Goal: Task Accomplishment & Management: Manage account settings

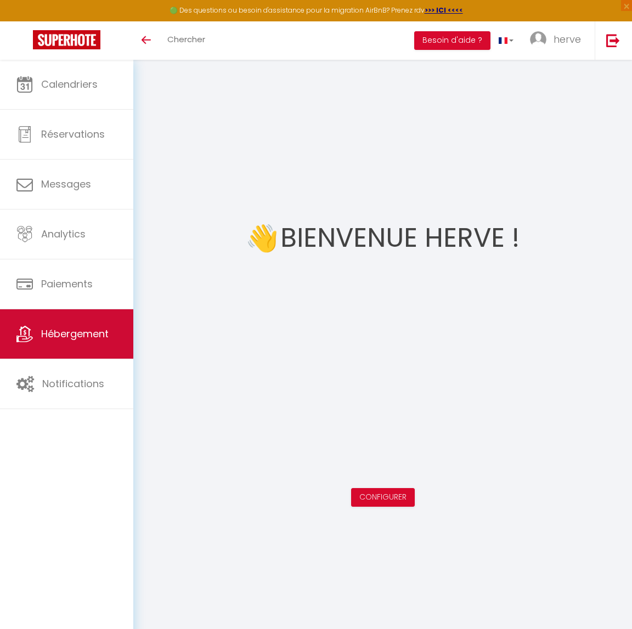
click at [75, 335] on span "Hébergement" at bounding box center [74, 334] width 67 height 14
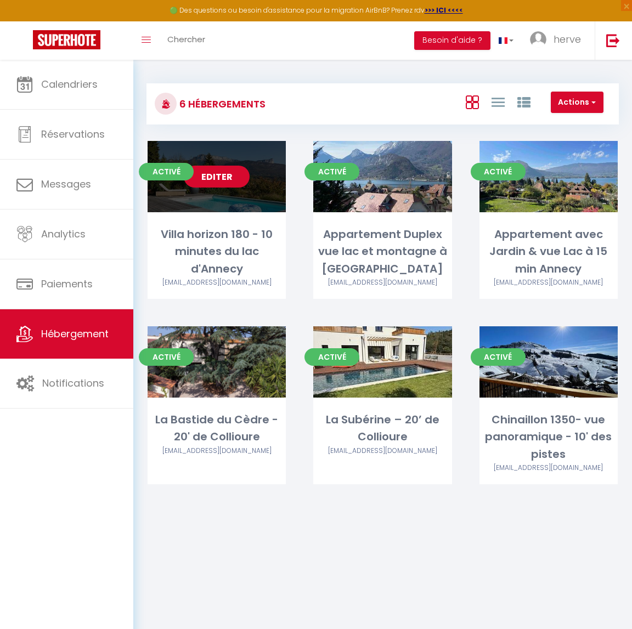
click at [223, 175] on link "Editer" at bounding box center [217, 177] width 66 height 22
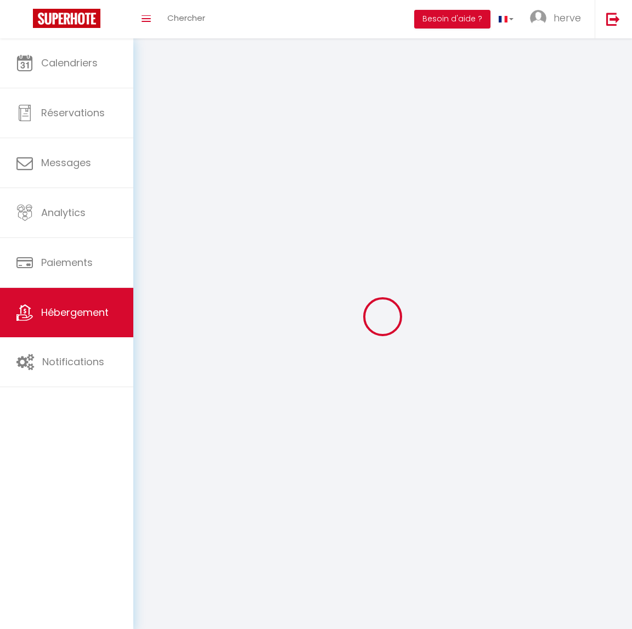
select select "1"
select select "28"
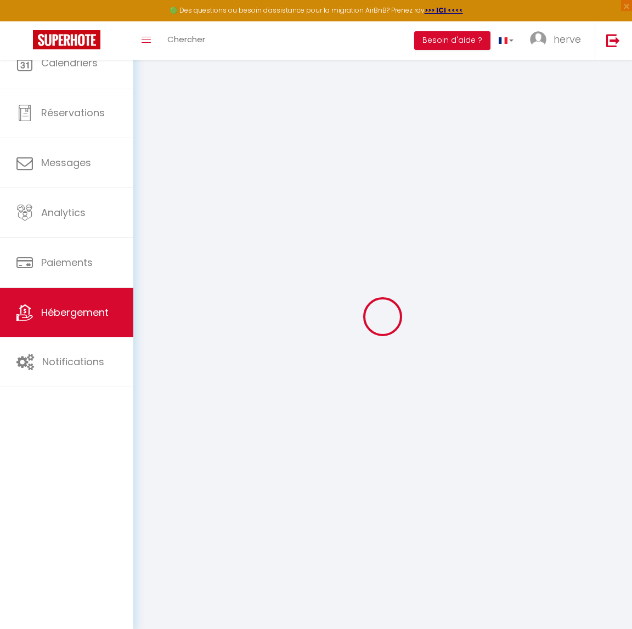
select select
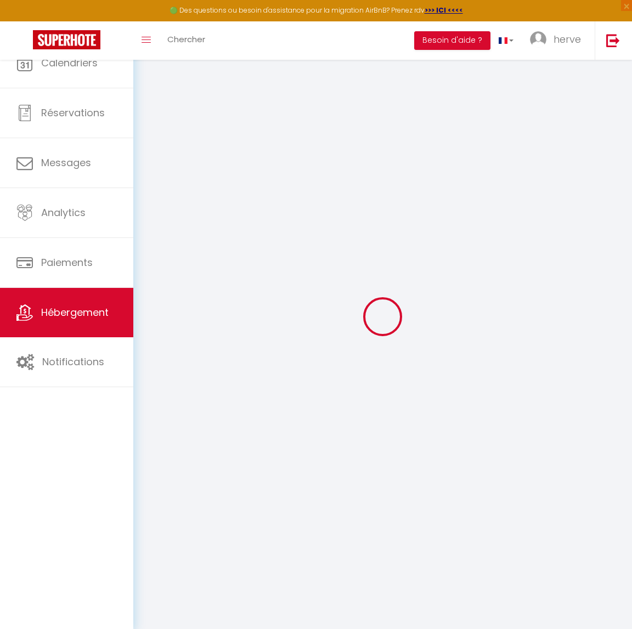
select select
checkbox input "false"
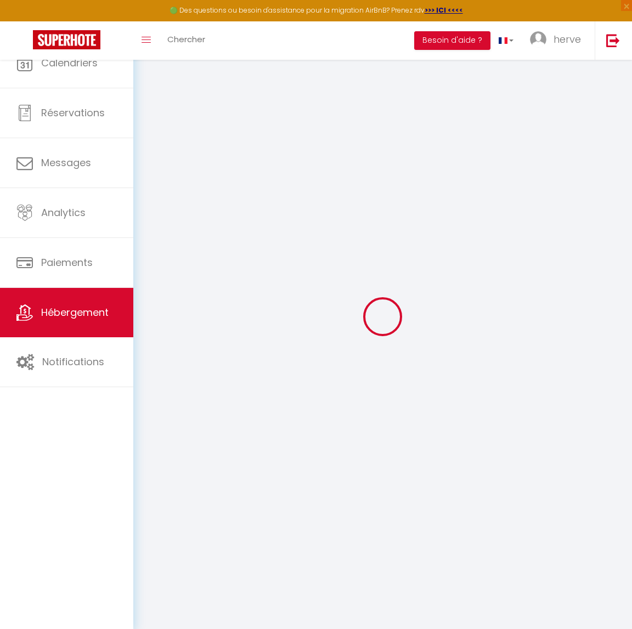
select select
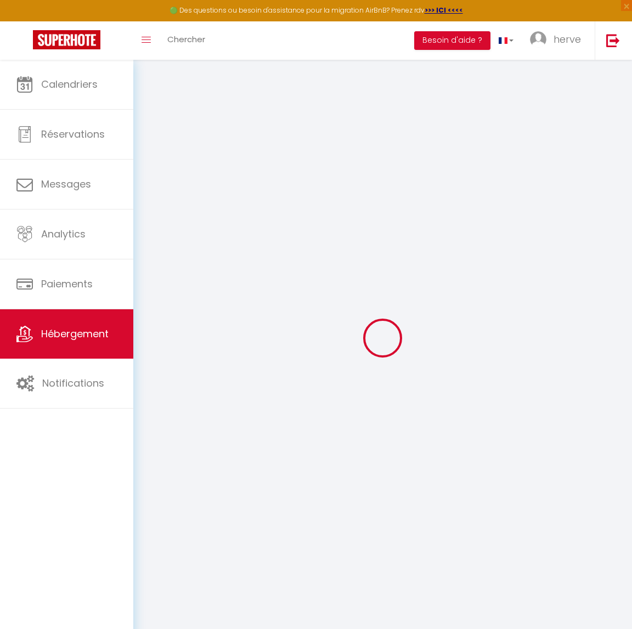
select select
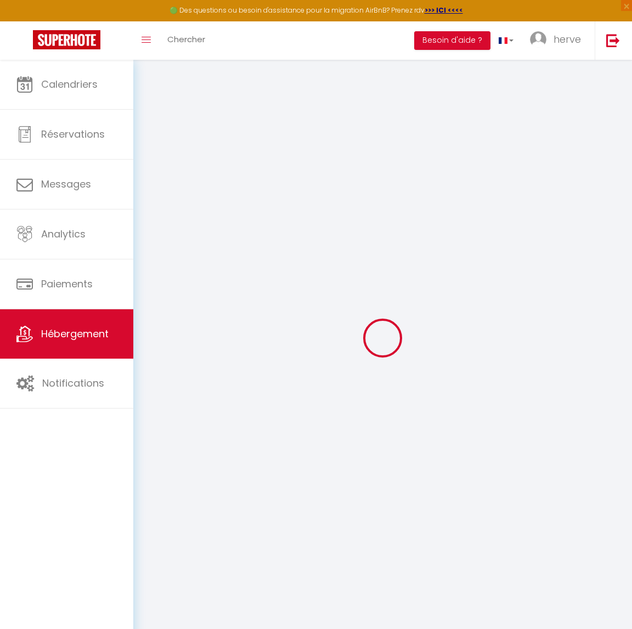
select select
checkbox input "false"
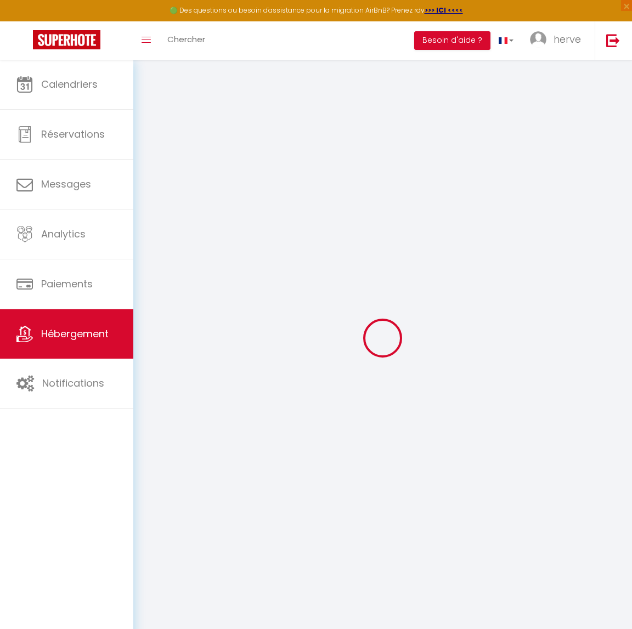
select select
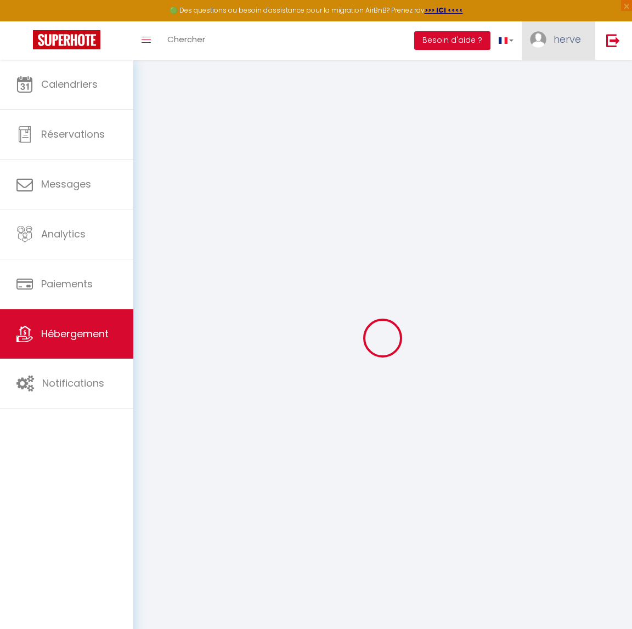
select select
checkbox input "false"
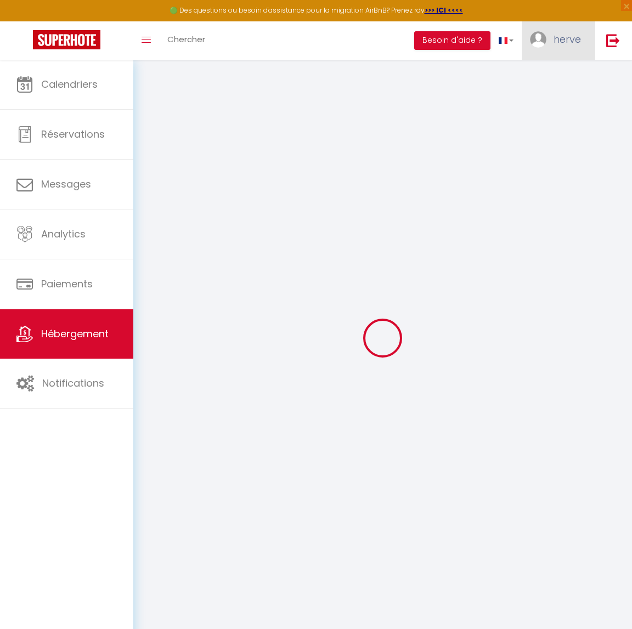
checkbox input "false"
select select
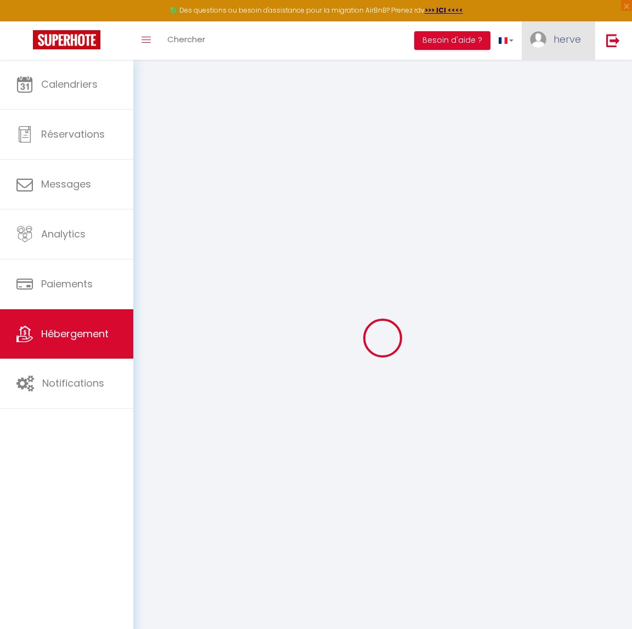
select select
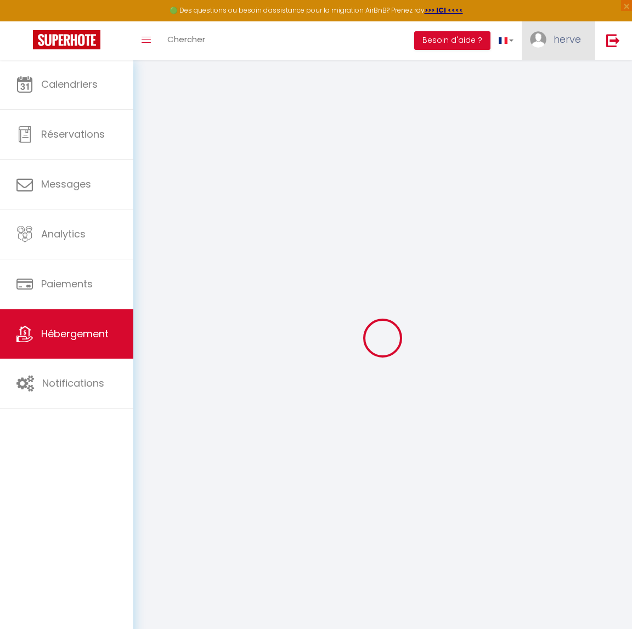
checkbox input "false"
select select
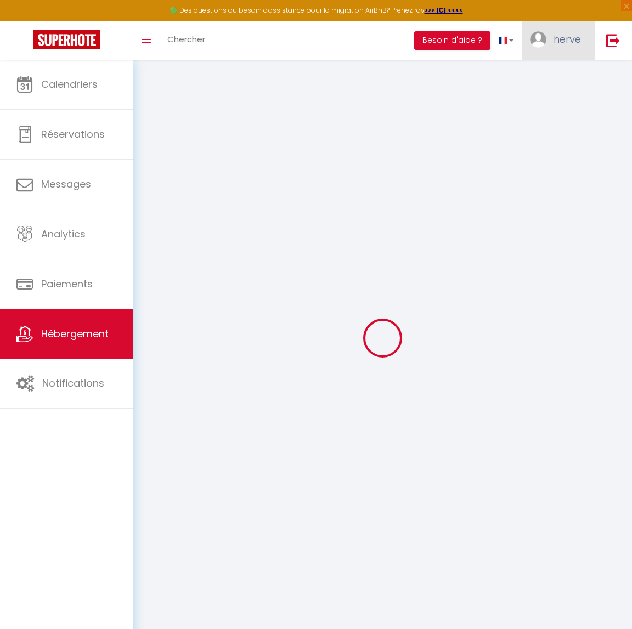
select select
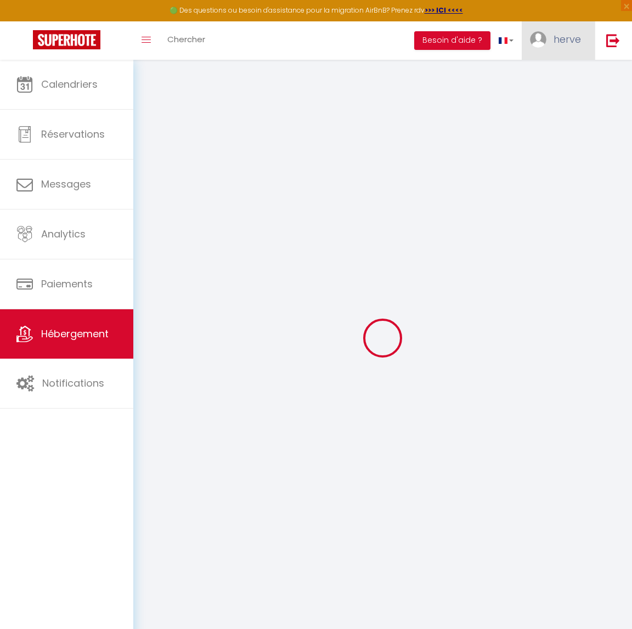
select select
checkbox input "false"
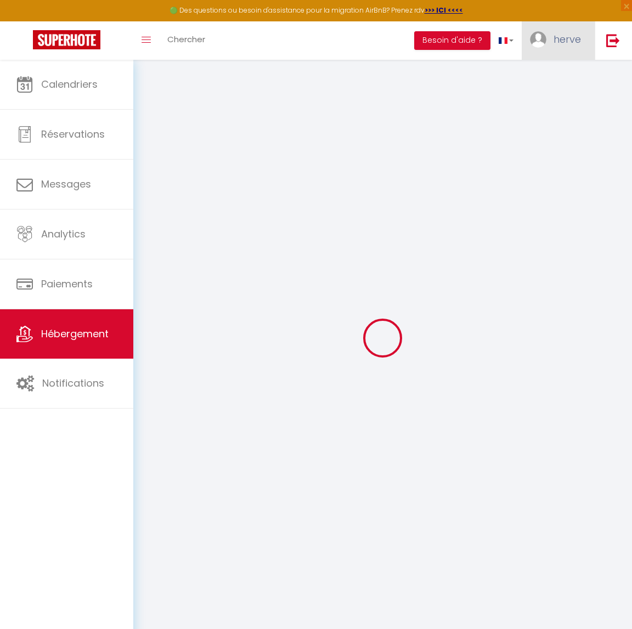
checkbox input "false"
select select
type input "Villa horizon 180 - 10 minutes du lac d'Annecy"
type input "Flore"
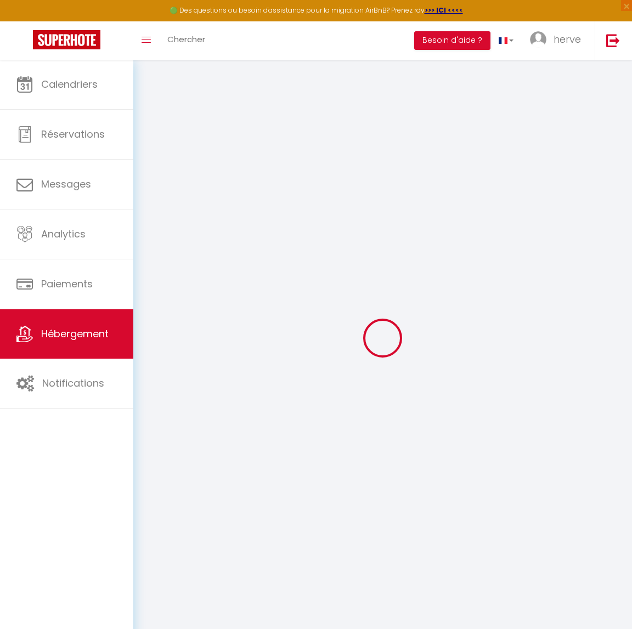
select select "houses"
select select "8"
select select "4"
select select "3"
type input "600"
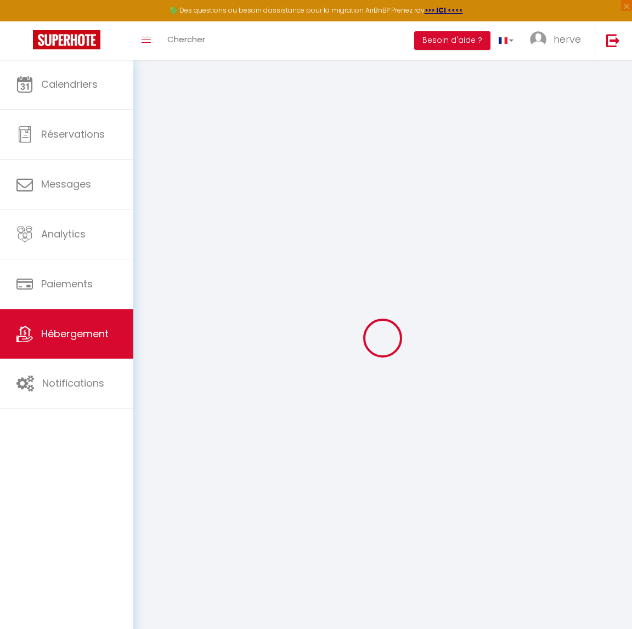
type input "300"
type input "10"
select select
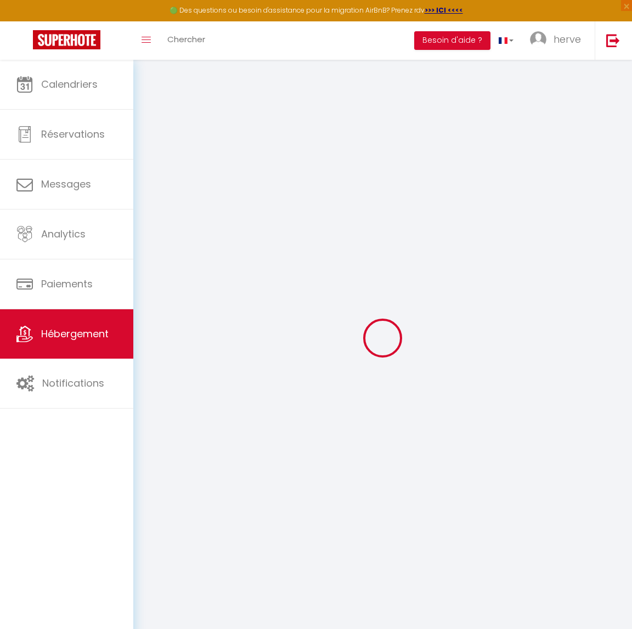
select select
type input "[STREET_ADDRESS]"
type input "74370"
type input "Argonay"
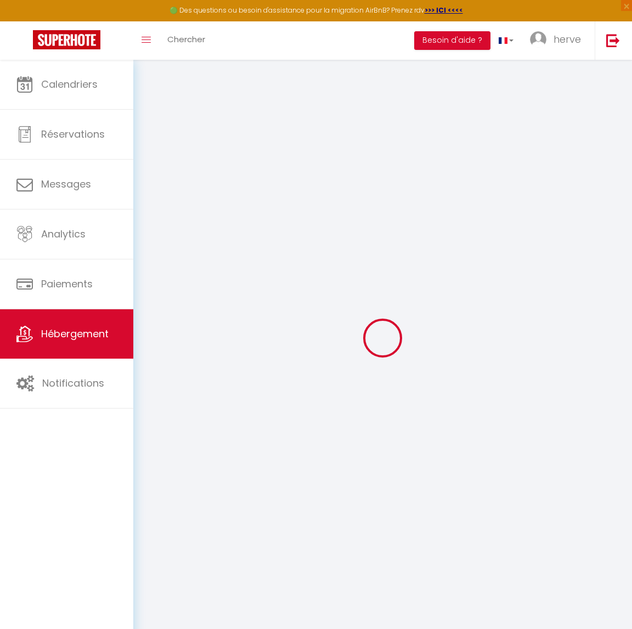
type input "[EMAIL_ADDRESS][DOMAIN_NAME]"
select select
checkbox input "false"
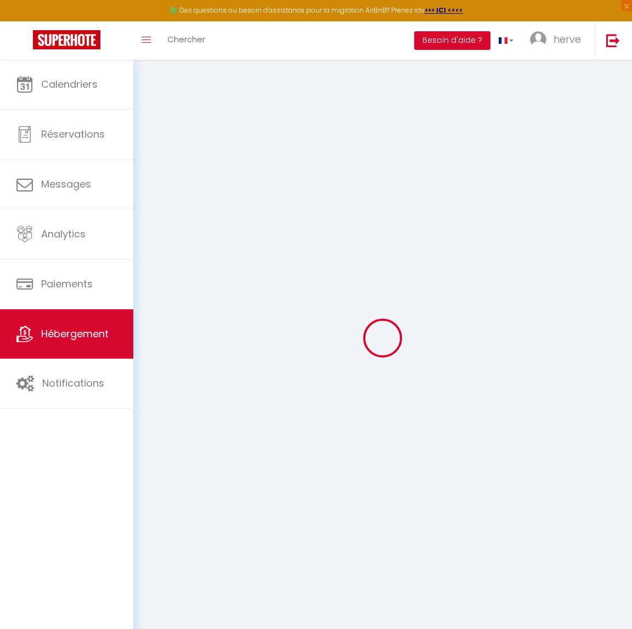
checkbox input "false"
type input "0"
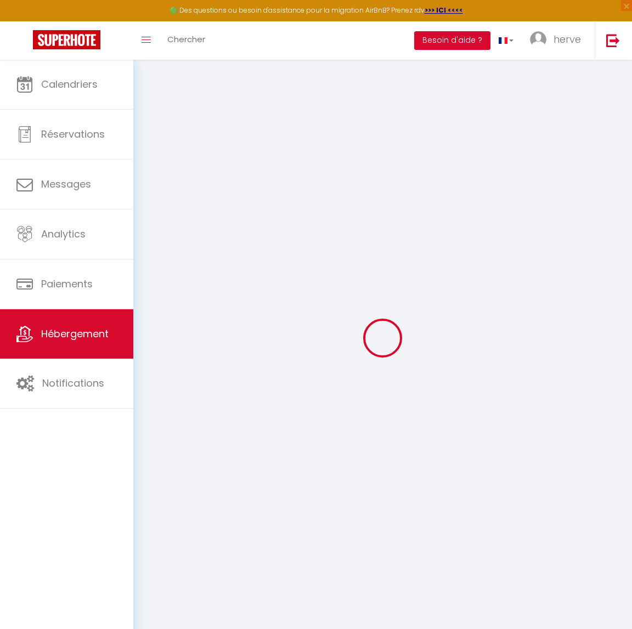
select select
checkbox input "false"
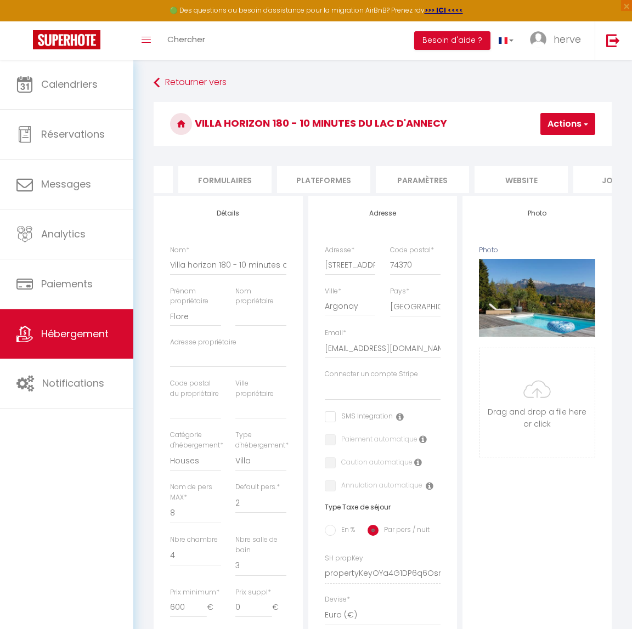
scroll to position [0, 496]
click at [504, 179] on li "website" at bounding box center [494, 179] width 93 height 27
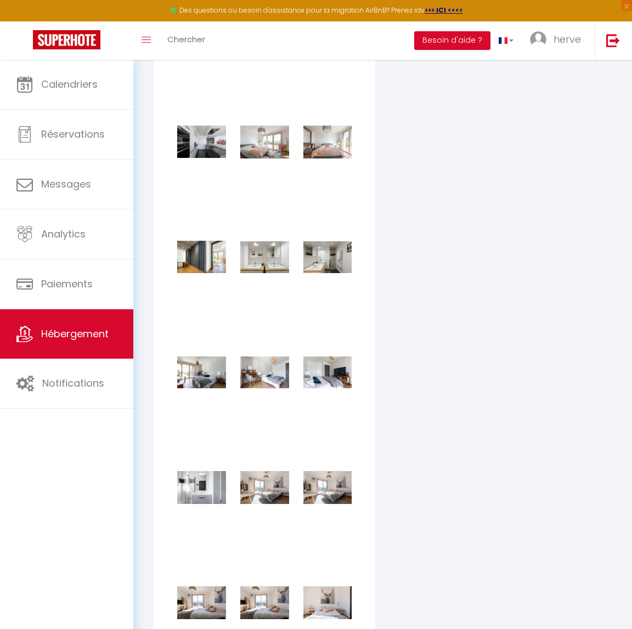
scroll to position [1950, 0]
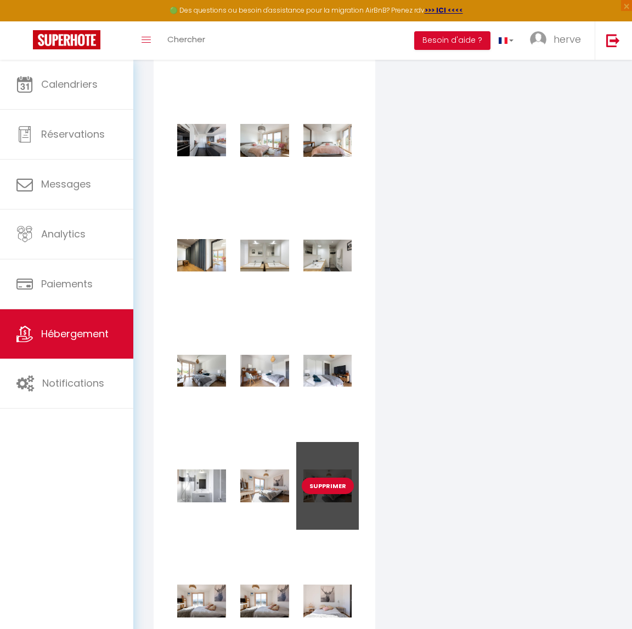
click at [325, 494] on button "Supprimer" at bounding box center [328, 486] width 52 height 16
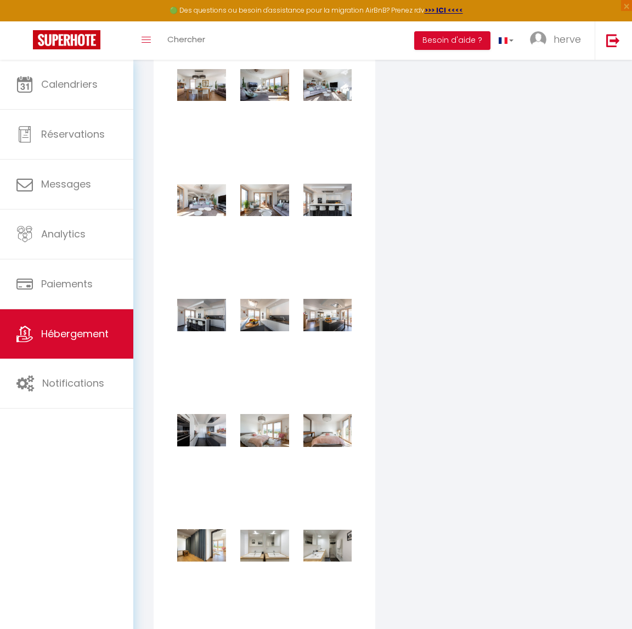
checkbox input "true"
checkbox input "false"
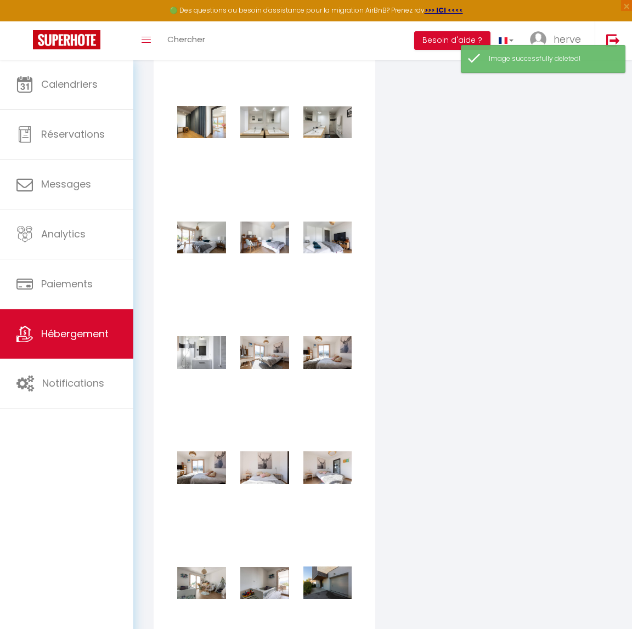
scroll to position [2084, 0]
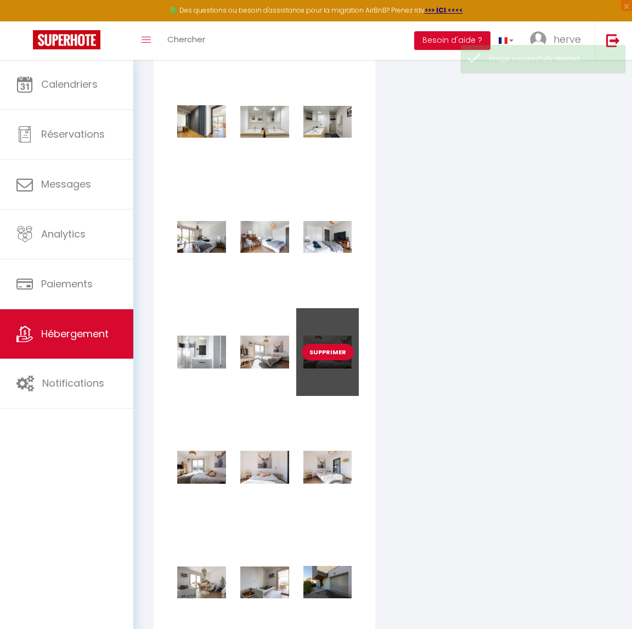
click at [327, 360] on button "Supprimer" at bounding box center [328, 352] width 52 height 16
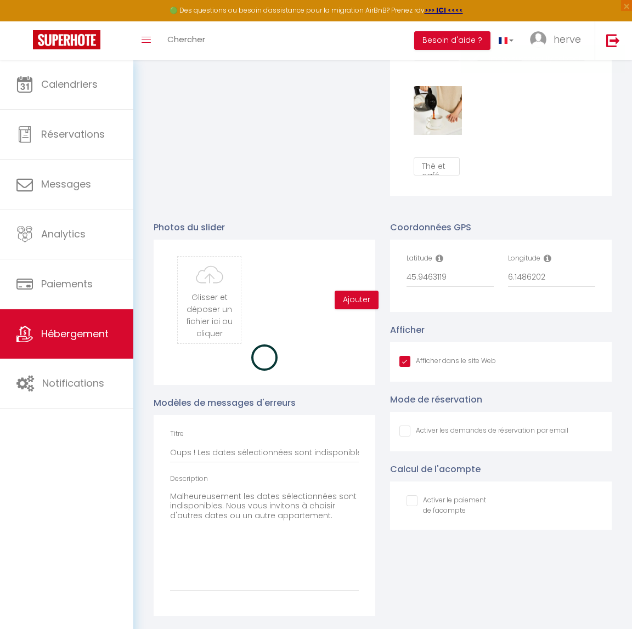
checkbox input "true"
checkbox input "false"
checkbox input "true"
checkbox input "false"
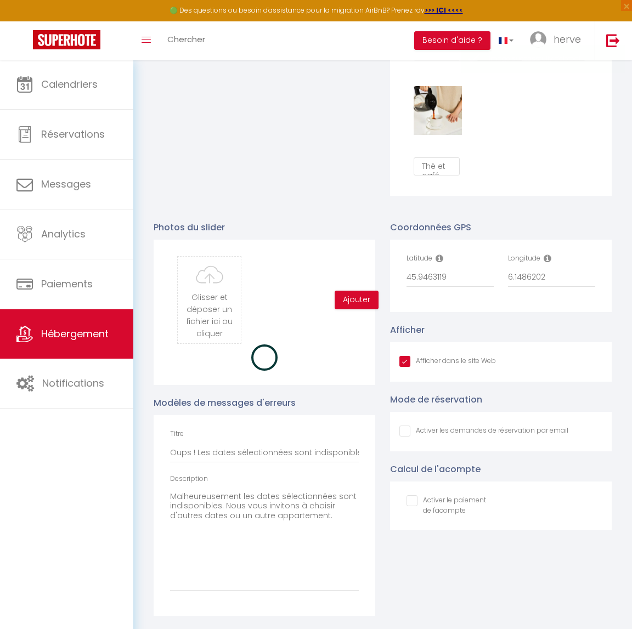
checkbox input "false"
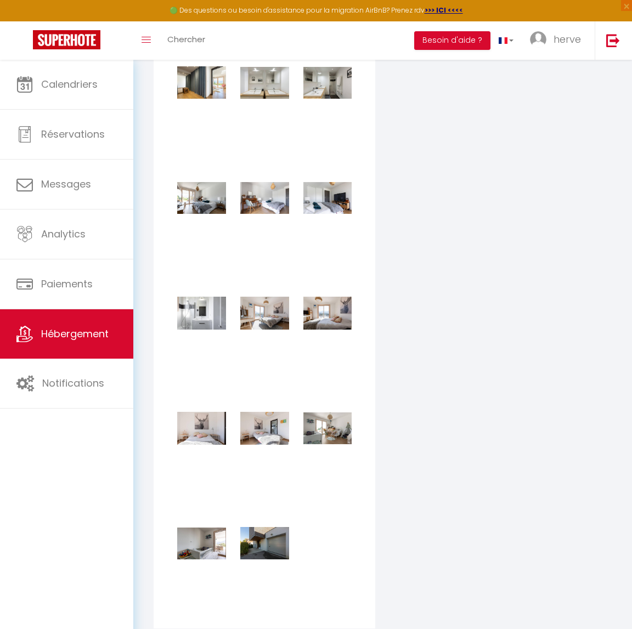
scroll to position [2099, 0]
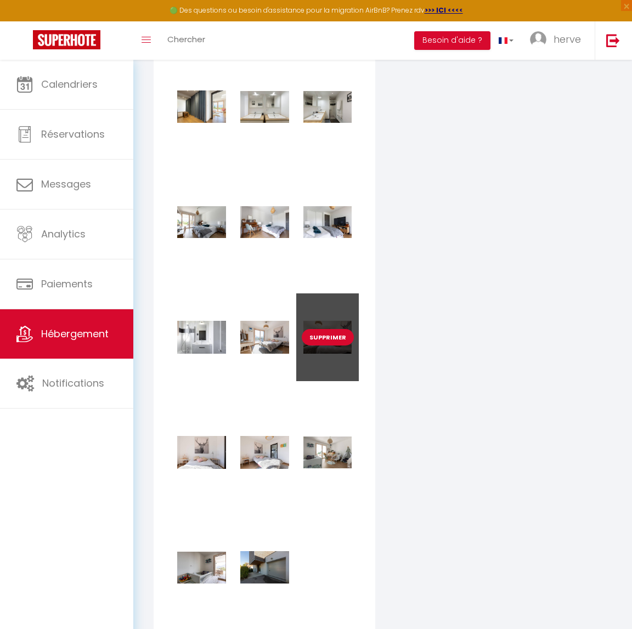
click at [327, 346] on button "Supprimer" at bounding box center [328, 337] width 52 height 16
checkbox input "true"
checkbox input "false"
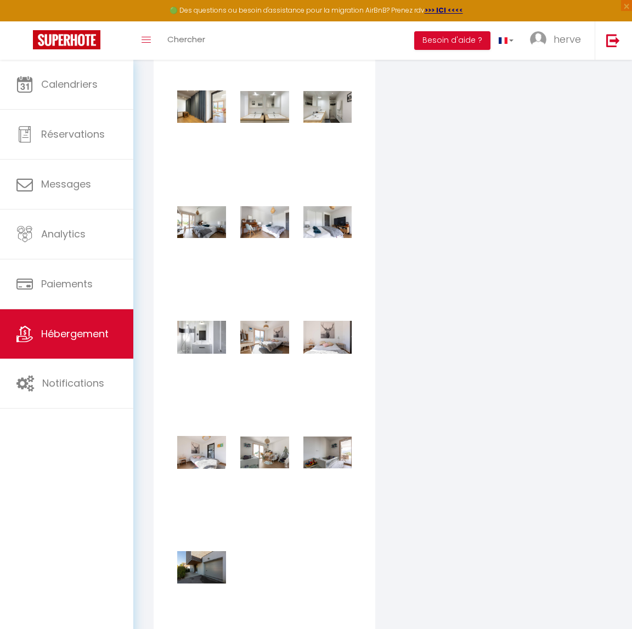
checkbox input "true"
checkbox input "false"
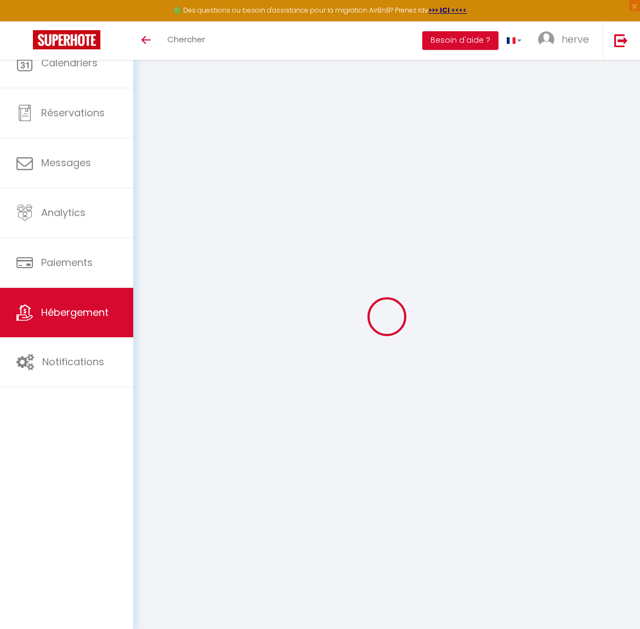
type input "Oups ! Les dates sélectionnées sont indisponibles."
type textarea "Malheureusement les dates sélectionnées sont indisponibles. Nous vous invitons …"
type input "45.9463119"
type input "6.1486202"
checkbox input "true"
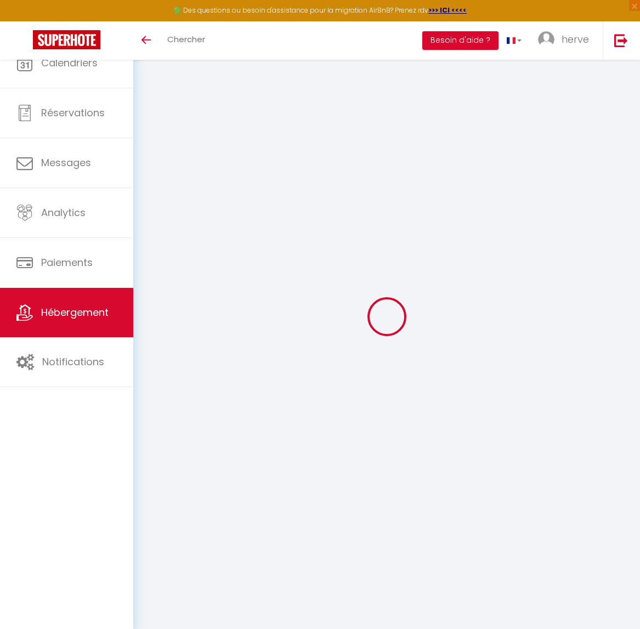
checkbox input "false"
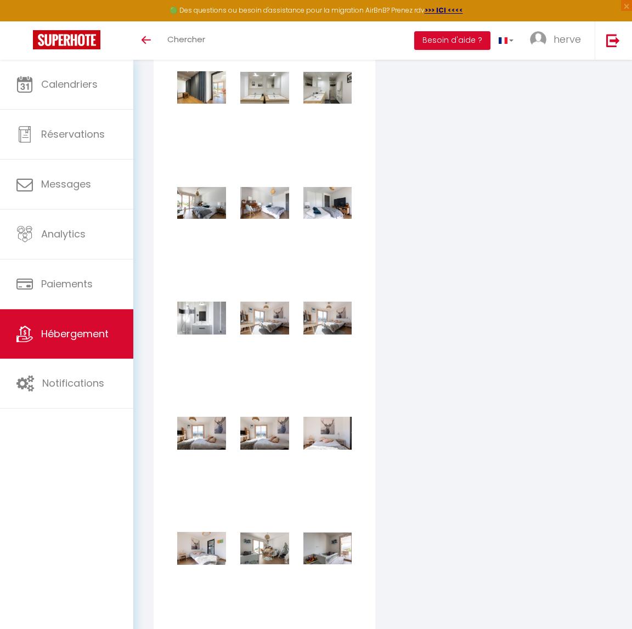
scroll to position [2126, 0]
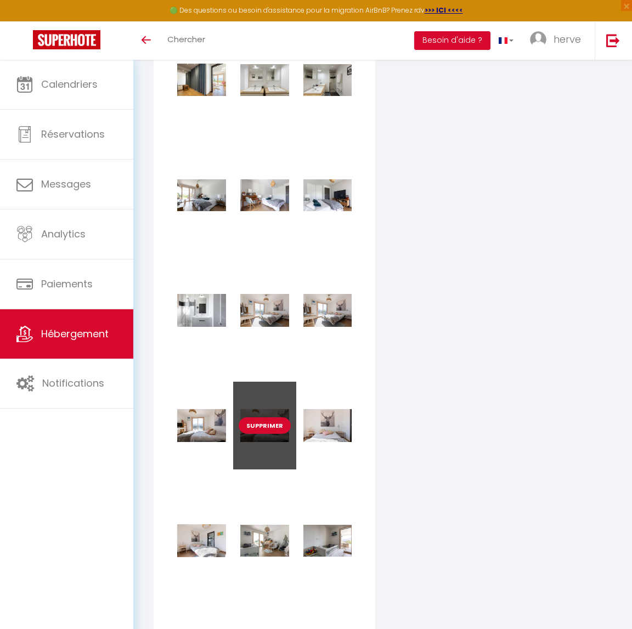
click at [266, 434] on button "Supprimer" at bounding box center [265, 425] width 52 height 16
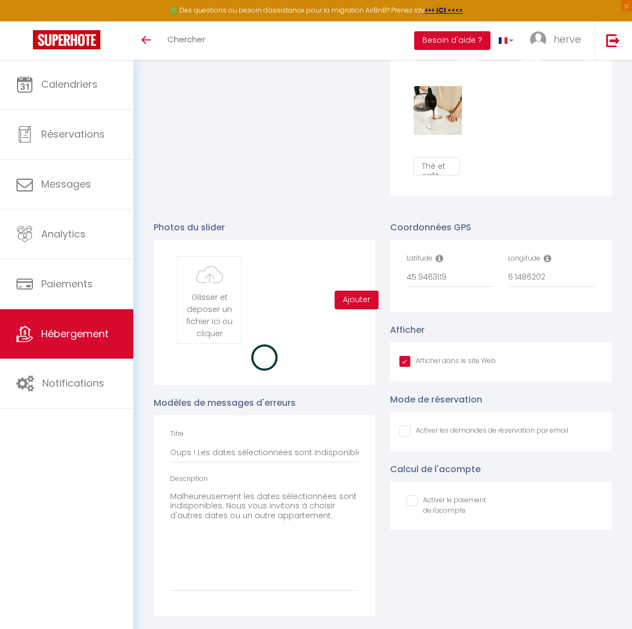
checkbox input "true"
checkbox input "false"
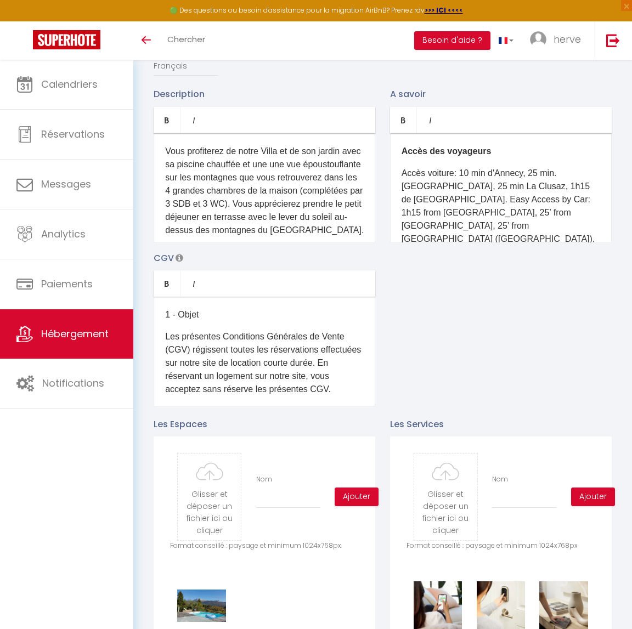
scroll to position [0, 0]
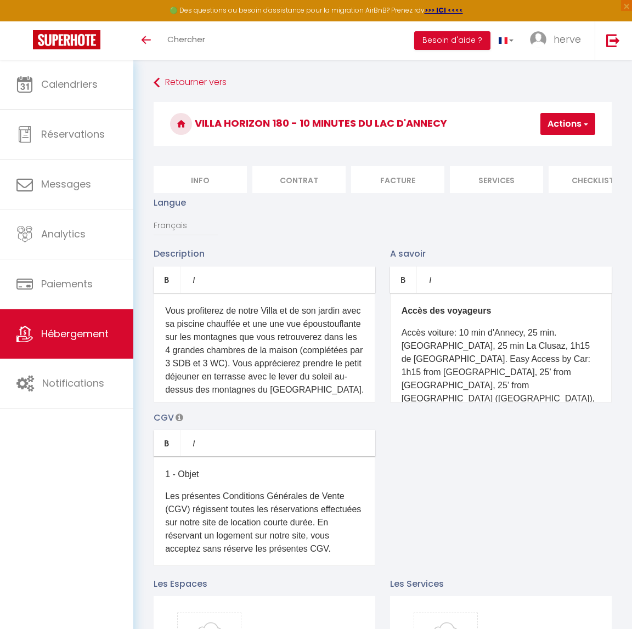
click at [569, 125] on button "Actions" at bounding box center [567, 124] width 55 height 22
click at [540, 150] on input "Enregistrer" at bounding box center [539, 148] width 41 height 11
checkbox input "true"
checkbox input "false"
